Goal: Task Accomplishment & Management: Manage account settings

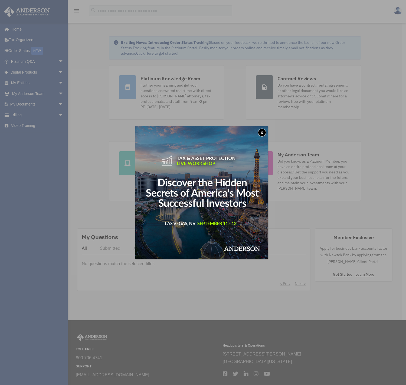
click at [263, 132] on button "x" at bounding box center [262, 132] width 8 height 8
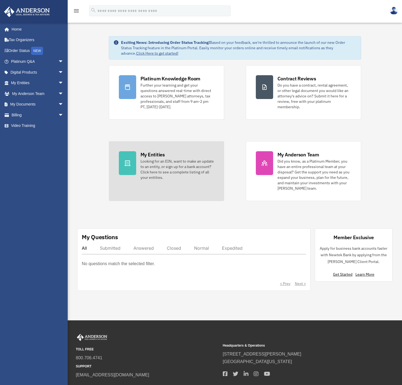
click at [157, 153] on div "My Entities" at bounding box center [152, 154] width 24 height 7
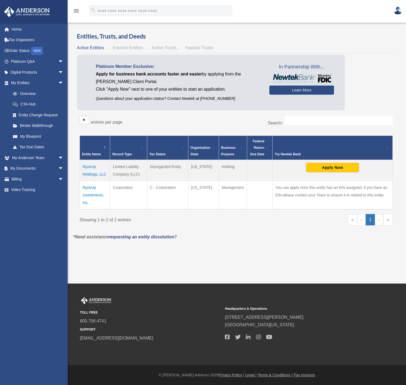
click at [88, 173] on td "RyzeUp Holdings, LLC" at bounding box center [95, 170] width 30 height 21
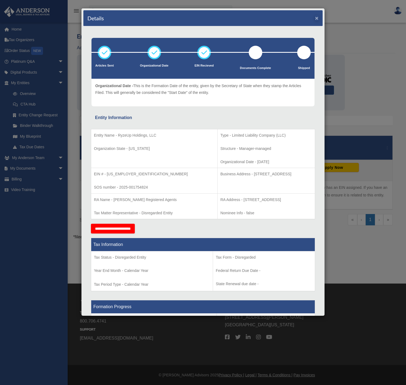
click at [315, 18] on button "×" at bounding box center [317, 18] width 4 height 6
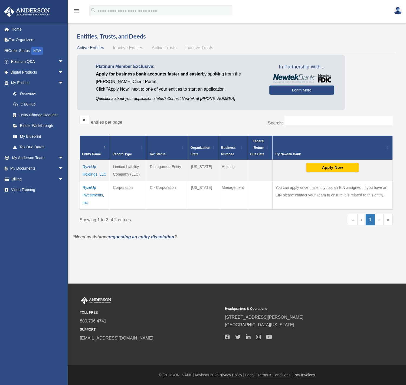
click at [91, 195] on td "RyzeUp Investments, Inc." at bounding box center [95, 195] width 30 height 29
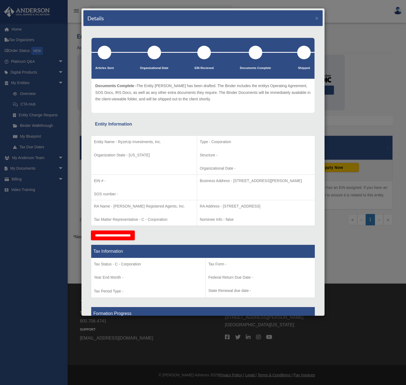
scroll to position [1, 0]
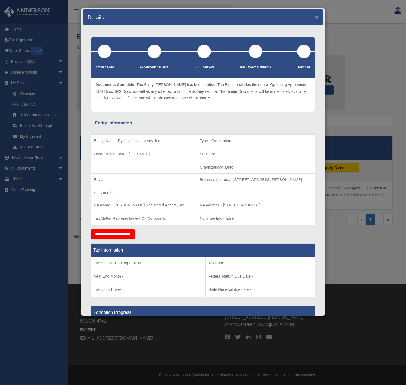
click at [315, 17] on button "×" at bounding box center [317, 17] width 4 height 6
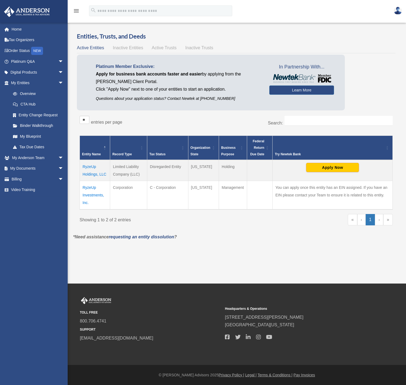
click at [160, 47] on span "Active Trusts" at bounding box center [164, 47] width 25 height 5
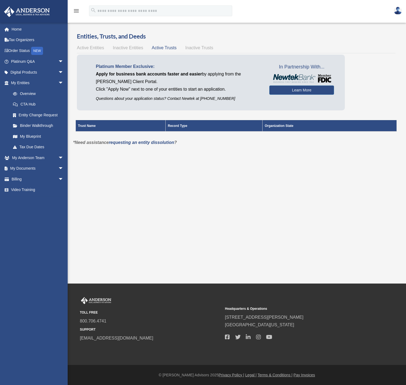
click at [137, 47] on span "Inactive Entities" at bounding box center [128, 47] width 30 height 5
click at [159, 46] on span "Active Trusts" at bounding box center [164, 47] width 25 height 5
click at [196, 47] on span "Inactive Trusts" at bounding box center [199, 47] width 28 height 5
click at [101, 48] on span "Active Entities" at bounding box center [90, 47] width 27 height 5
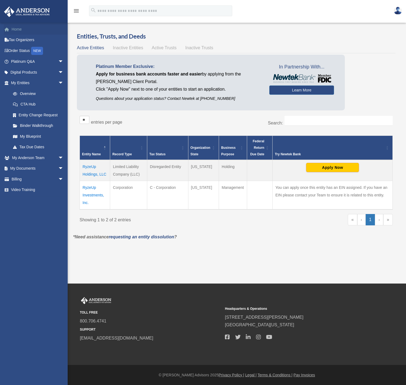
click at [17, 29] on link "Home" at bounding box center [38, 29] width 68 height 11
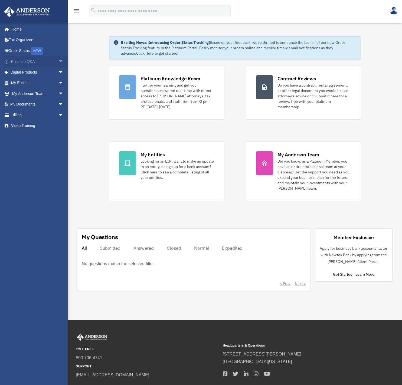
scroll to position [1, 0]
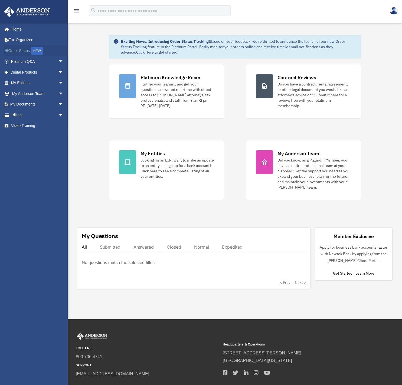
click at [39, 49] on div "NEW" at bounding box center [37, 51] width 12 height 8
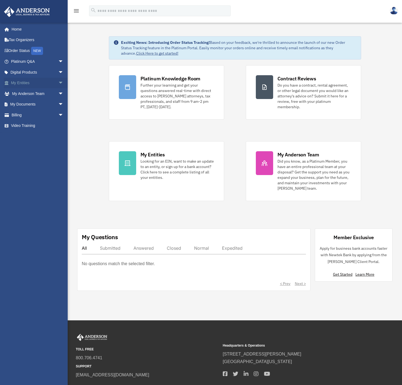
click at [58, 82] on span "arrow_drop_down" at bounding box center [63, 83] width 11 height 11
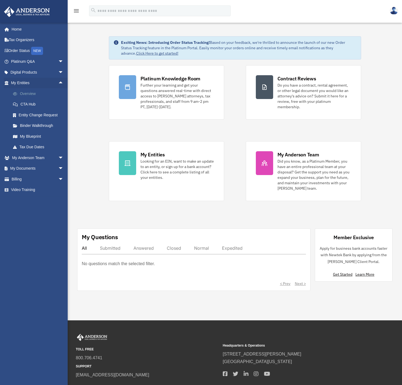
click at [29, 92] on link "Overview" at bounding box center [40, 93] width 64 height 11
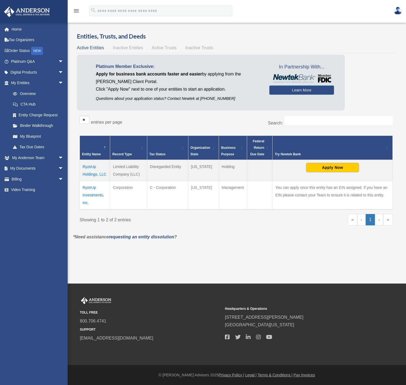
click at [399, 10] on img at bounding box center [398, 11] width 8 height 8
click at [297, 35] on link "Logout" at bounding box center [316, 36] width 54 height 11
